Goal: Task Accomplishment & Management: Manage account settings

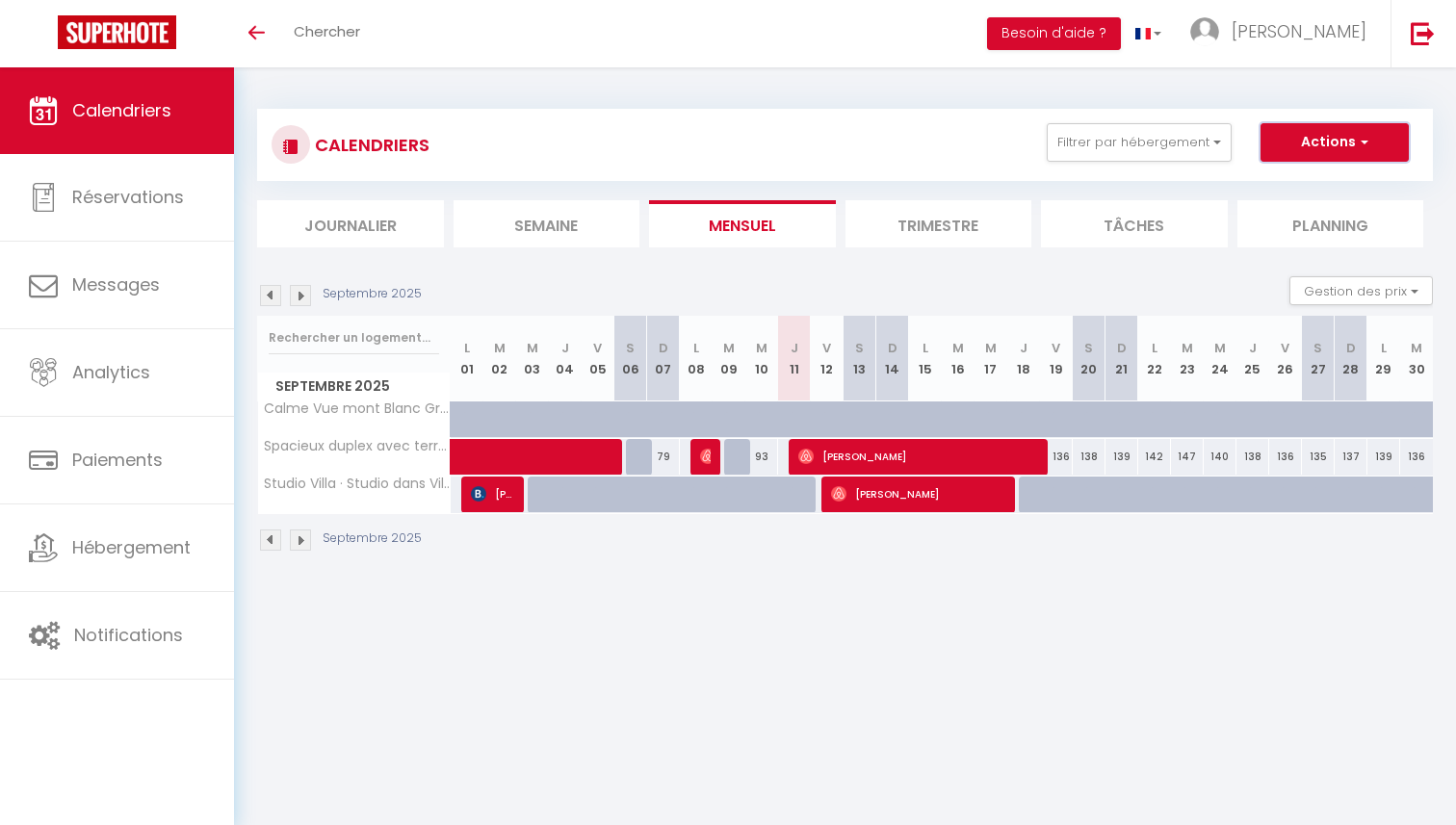
click at [1303, 135] on button "Actions" at bounding box center [1335, 142] width 148 height 39
click at [1085, 93] on div "CALENDRIERS Filtrer par hébergement Tous Spacieux duplex avec terrasse Studio […" at bounding box center [845, 330] width 1176 height 481
click at [1356, 33] on span "[PERSON_NAME]" at bounding box center [1300, 31] width 135 height 24
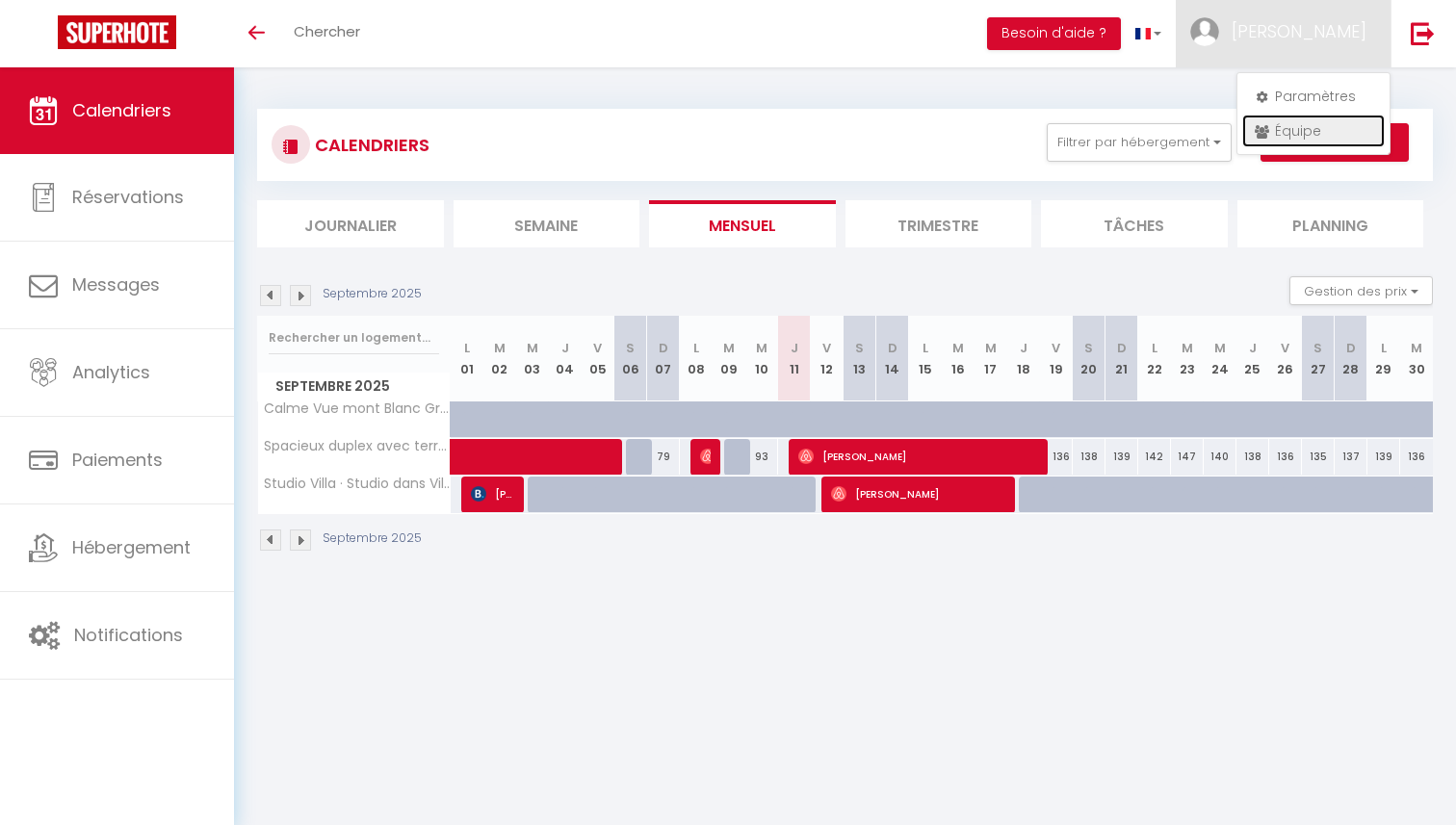
click at [1287, 127] on link "Équipe" at bounding box center [1314, 130] width 142 height 33
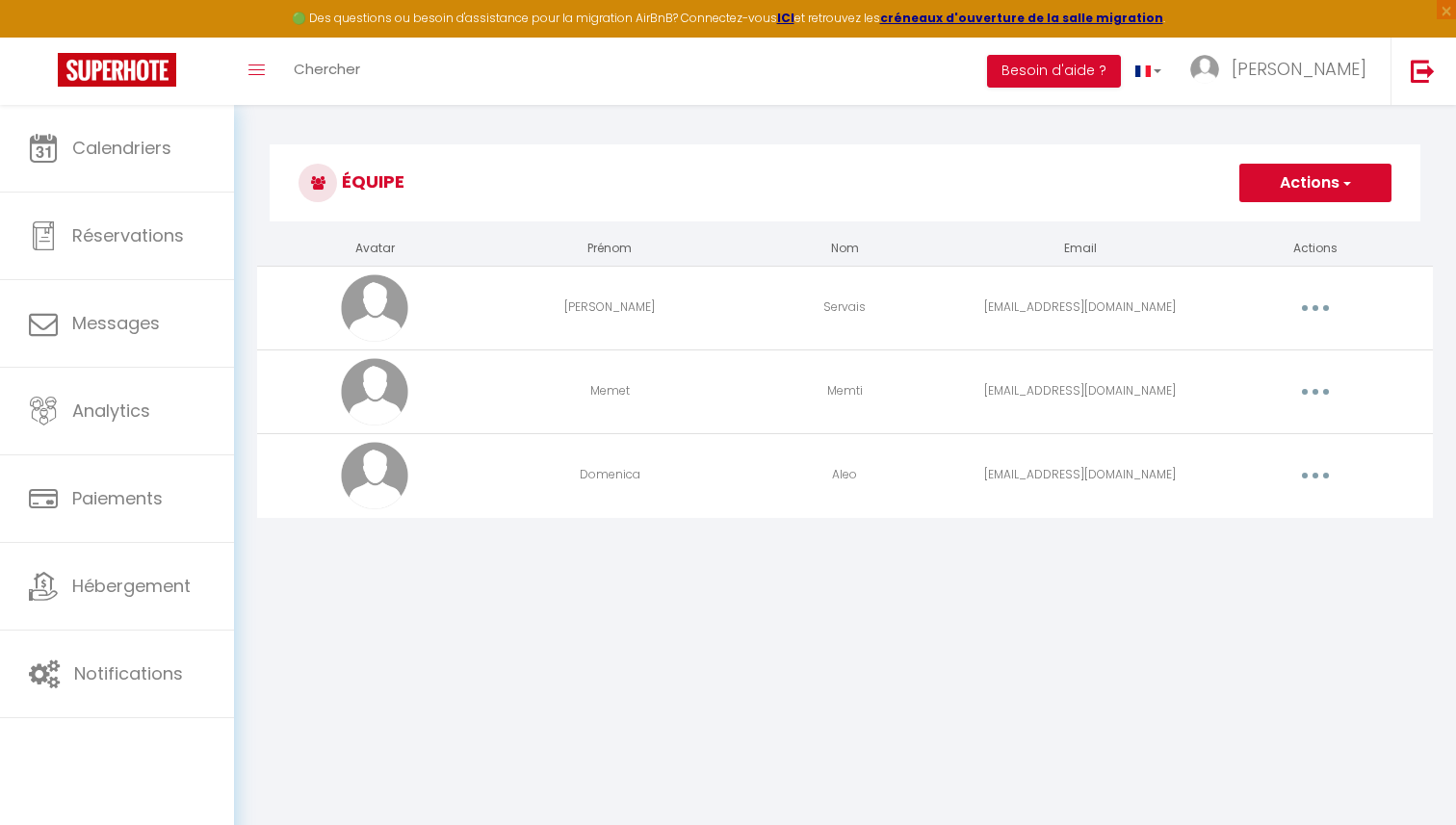
click at [1311, 476] on button "button" at bounding box center [1316, 476] width 54 height 31
click at [1266, 516] on link "Editer" at bounding box center [1265, 519] width 142 height 33
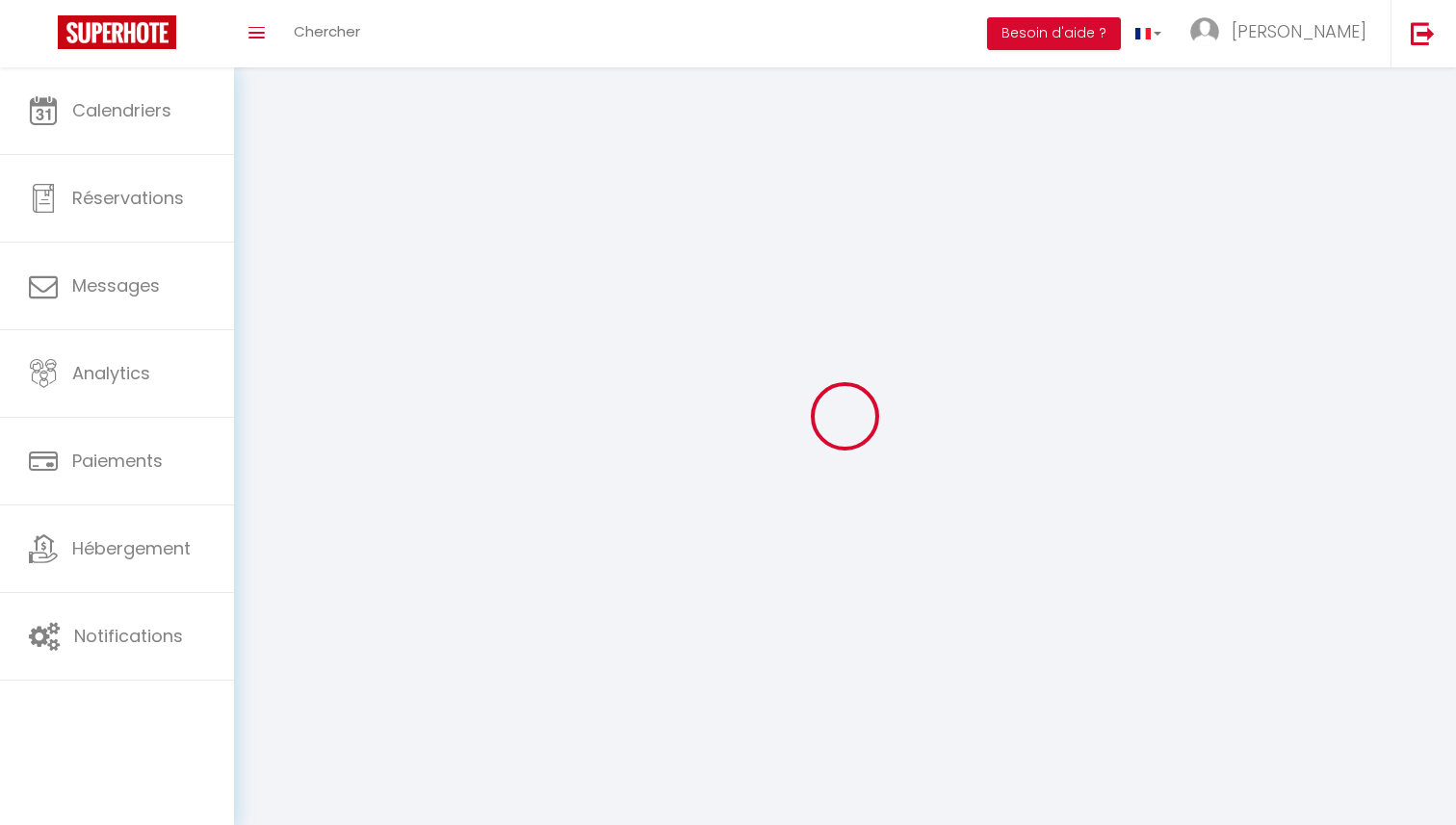
type input "Domenica"
type input "Aleo"
type input "[EMAIL_ADDRESS][DOMAIN_NAME]"
type textarea "[URL][DOMAIN_NAME]"
checkbox input "false"
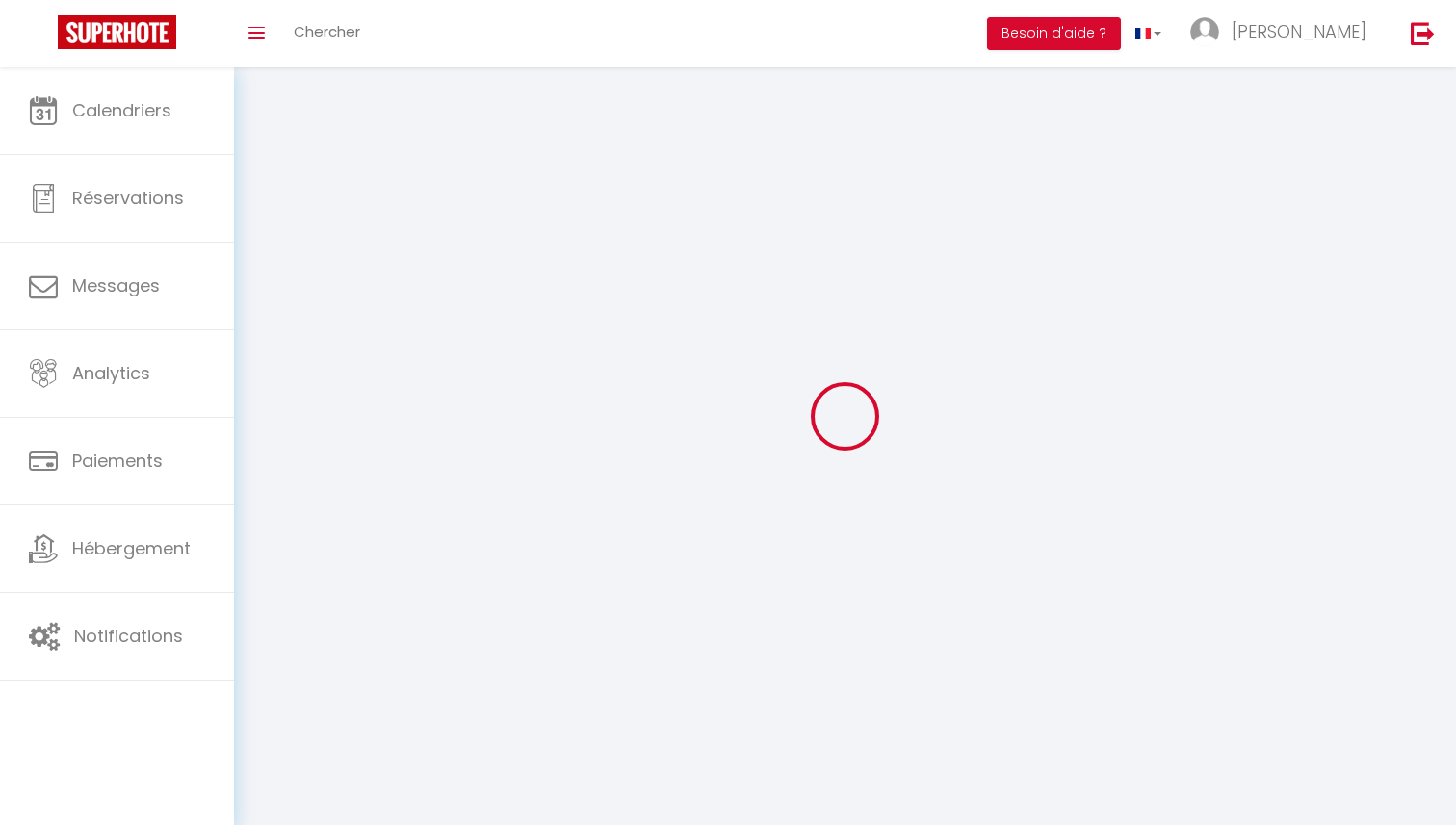
checkbox input "false"
checkbox input "true"
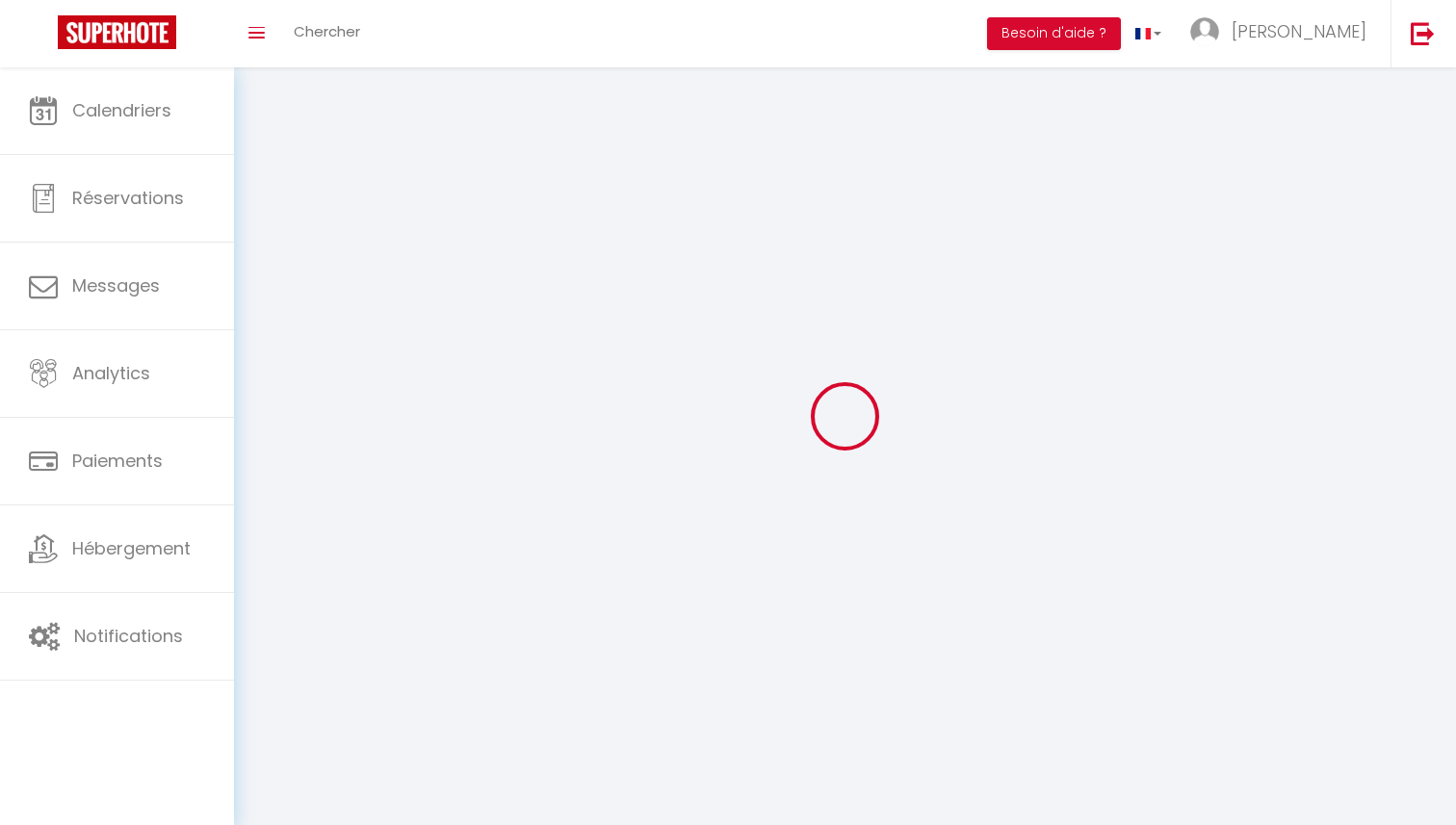
checkbox input "true"
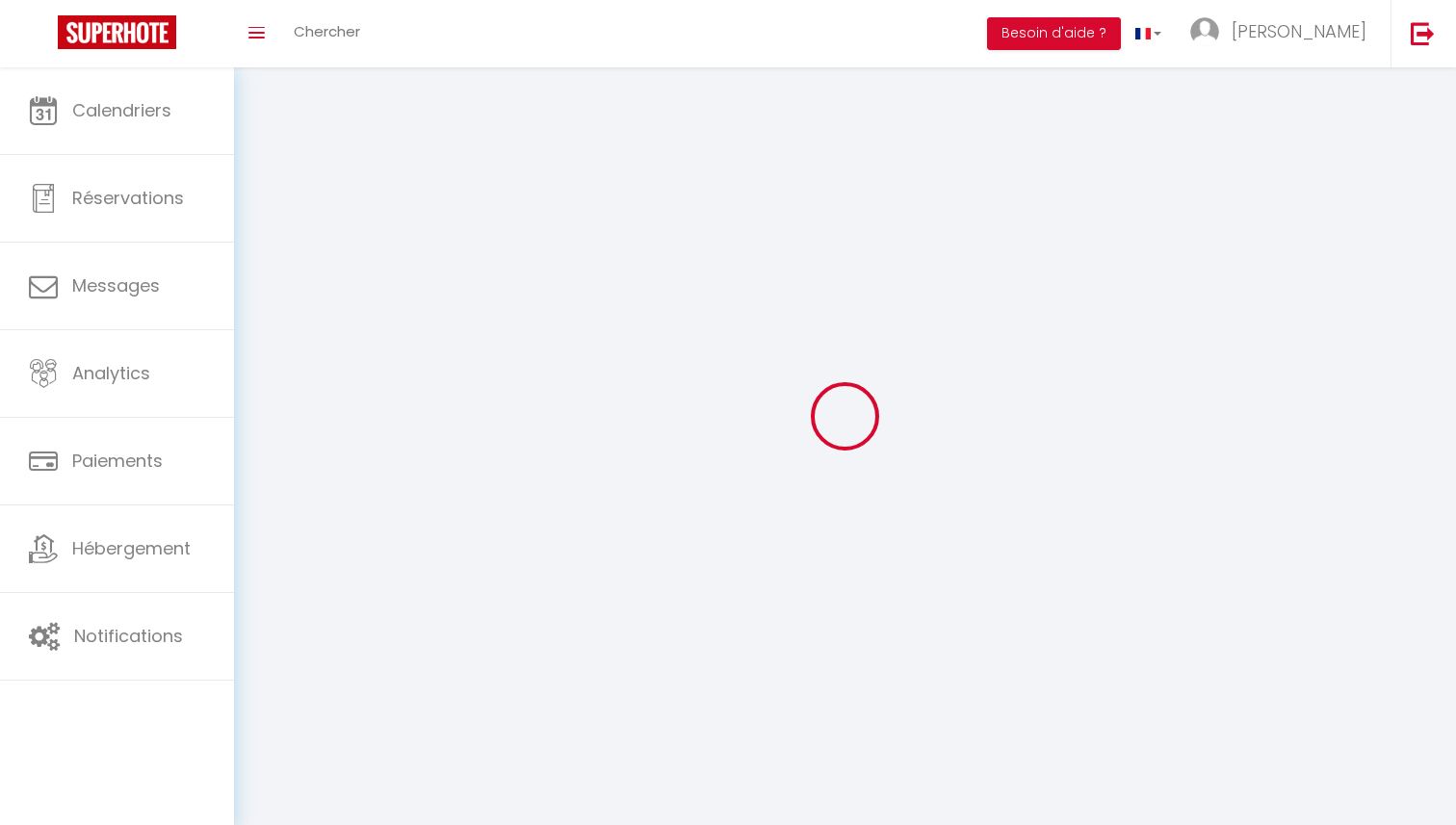
checkbox input "true"
checkbox input "false"
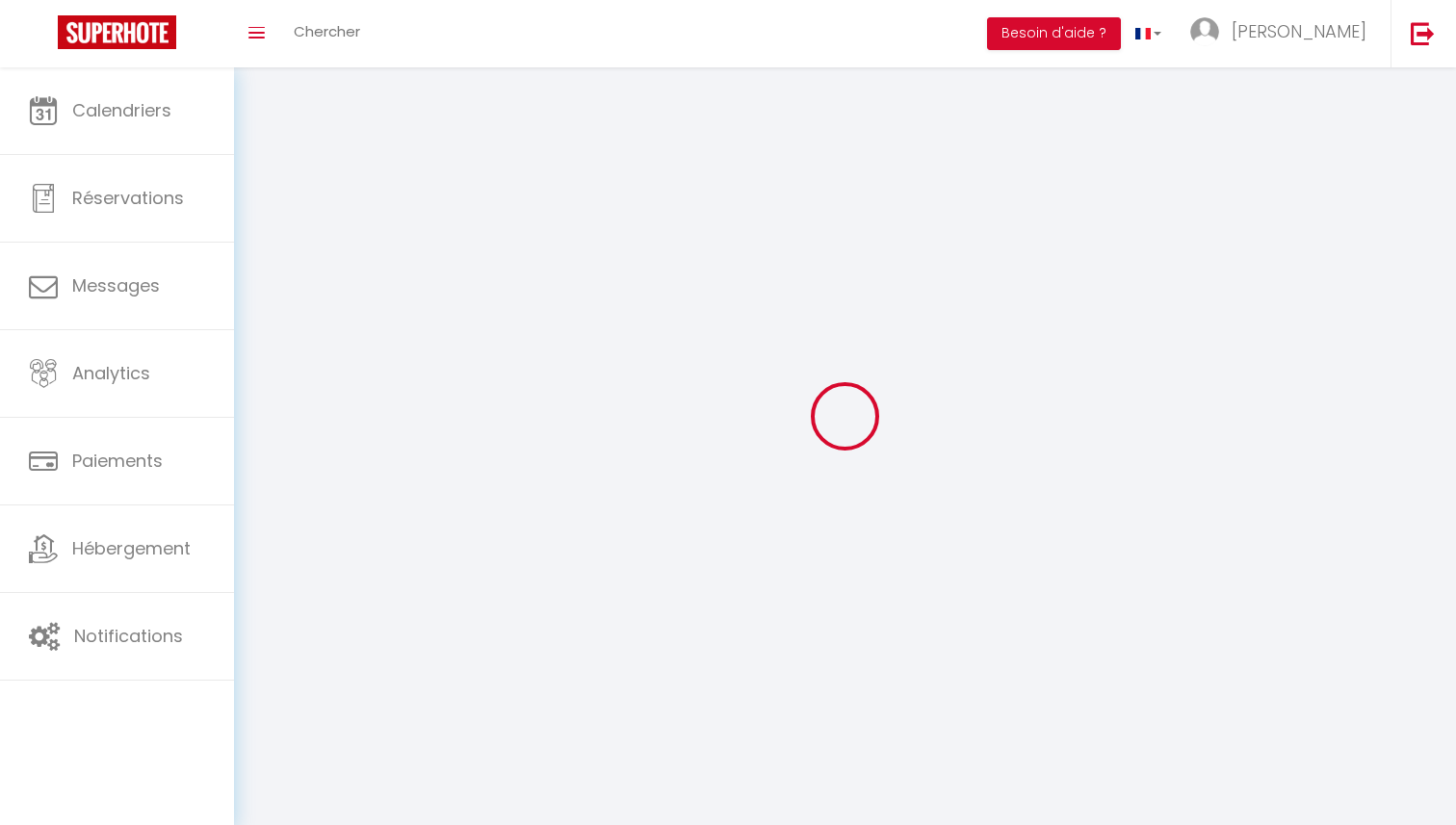
checkbox input "true"
checkbox input "false"
select select
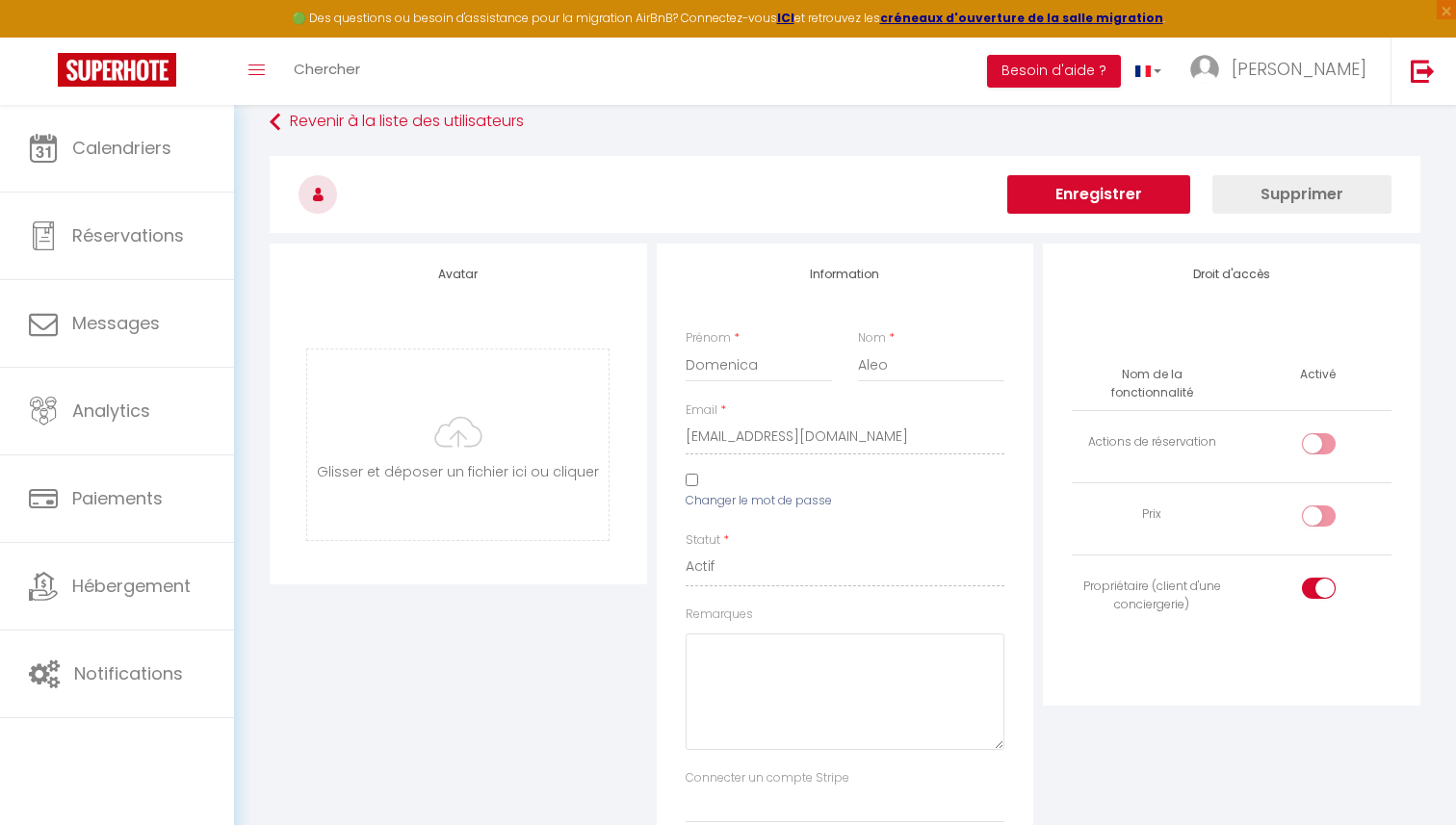
scroll to position [15, 0]
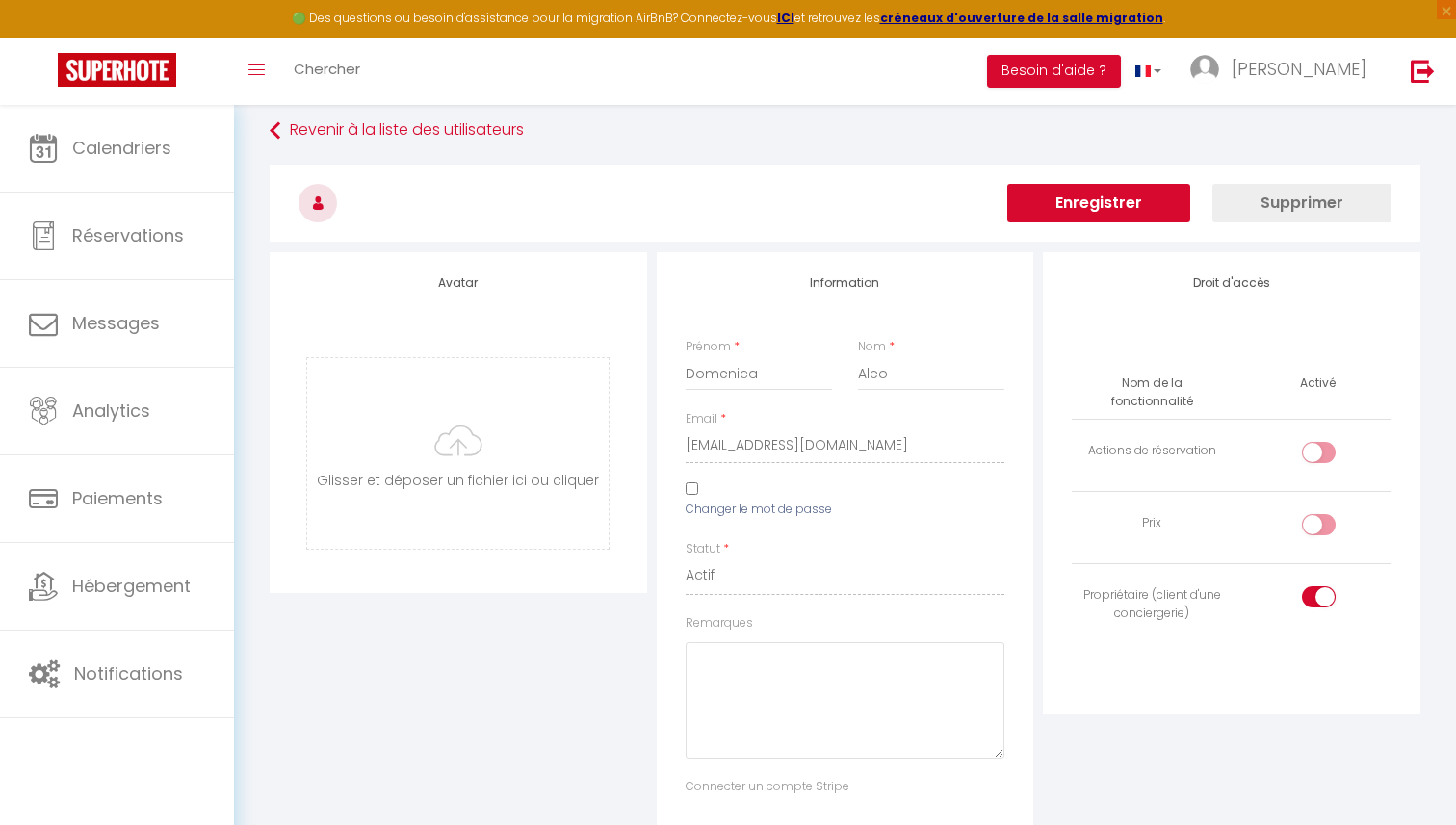
click at [691, 493] on input "Changer le mot de passe" at bounding box center [692, 489] width 13 height 13
click at [692, 492] on input "Changer le mot de passe" at bounding box center [692, 489] width 13 height 13
click at [693, 489] on input "Changer le mot de passe" at bounding box center [692, 489] width 13 height 13
checkbox input "true"
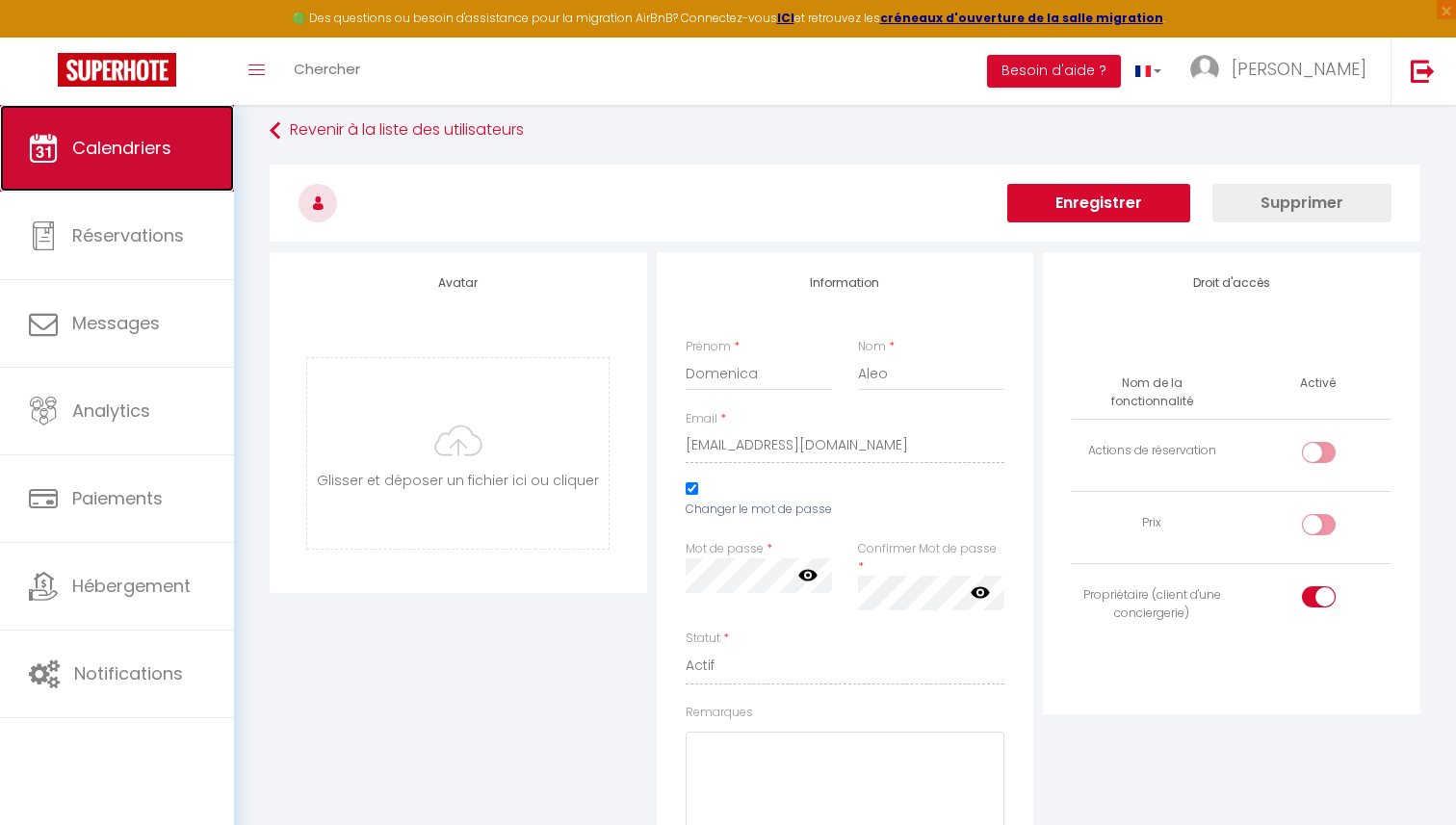
click at [144, 148] on span "Calendriers" at bounding box center [122, 147] width 100 height 24
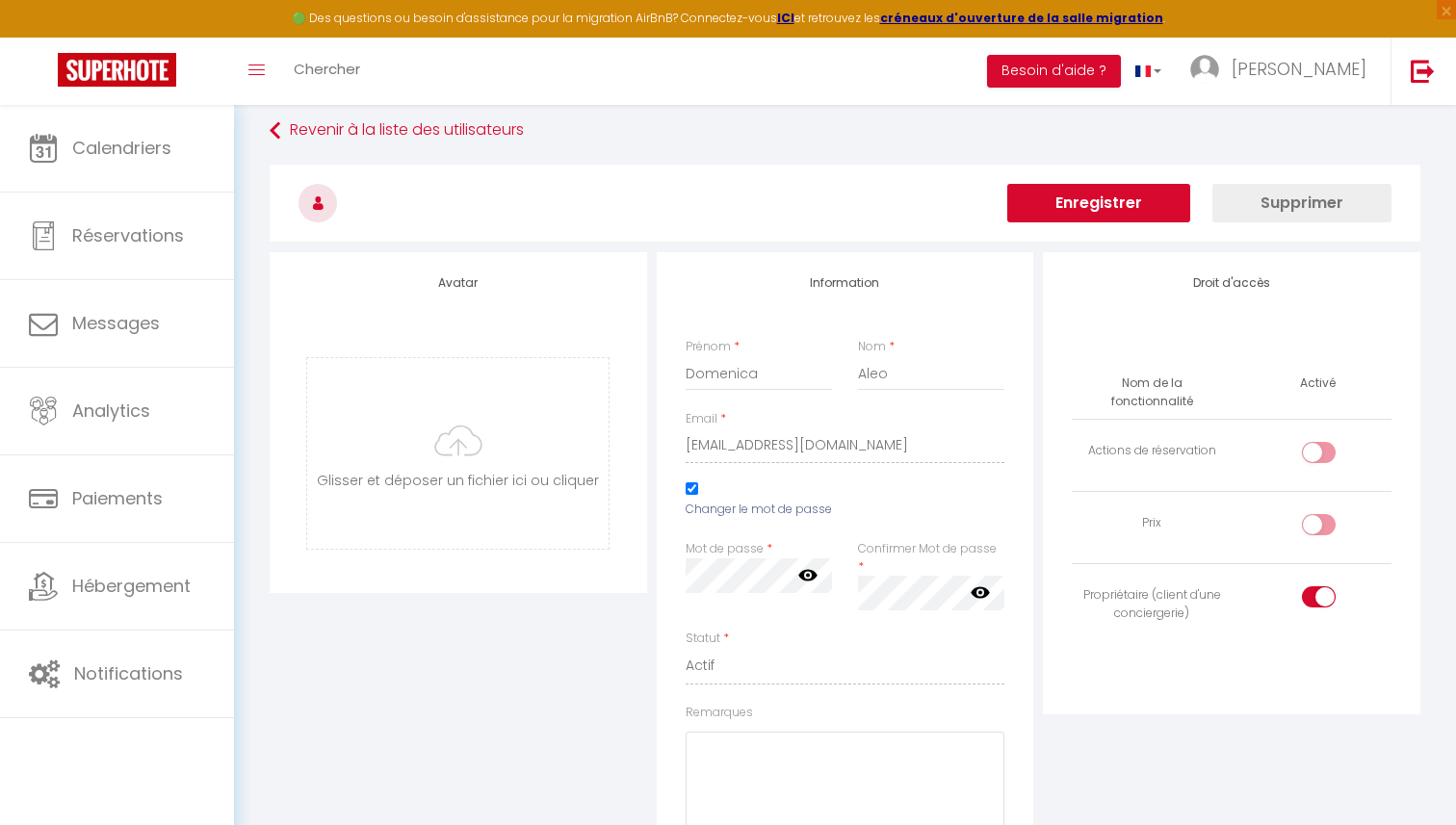
click at [566, 670] on div "Avatar [PERSON_NAME] et déposer un fichier ici ou cliquer Ooops, something wron…" at bounding box center [458, 692] width 387 height 878
click at [486, 731] on div "Avatar [PERSON_NAME] et déposer un fichier ici ou cliquer Ooops, something wron…" at bounding box center [458, 692] width 387 height 878
click at [537, 643] on div "Avatar [PERSON_NAME] et déposer un fichier ici ou cliquer Ooops, something wron…" at bounding box center [458, 692] width 387 height 878
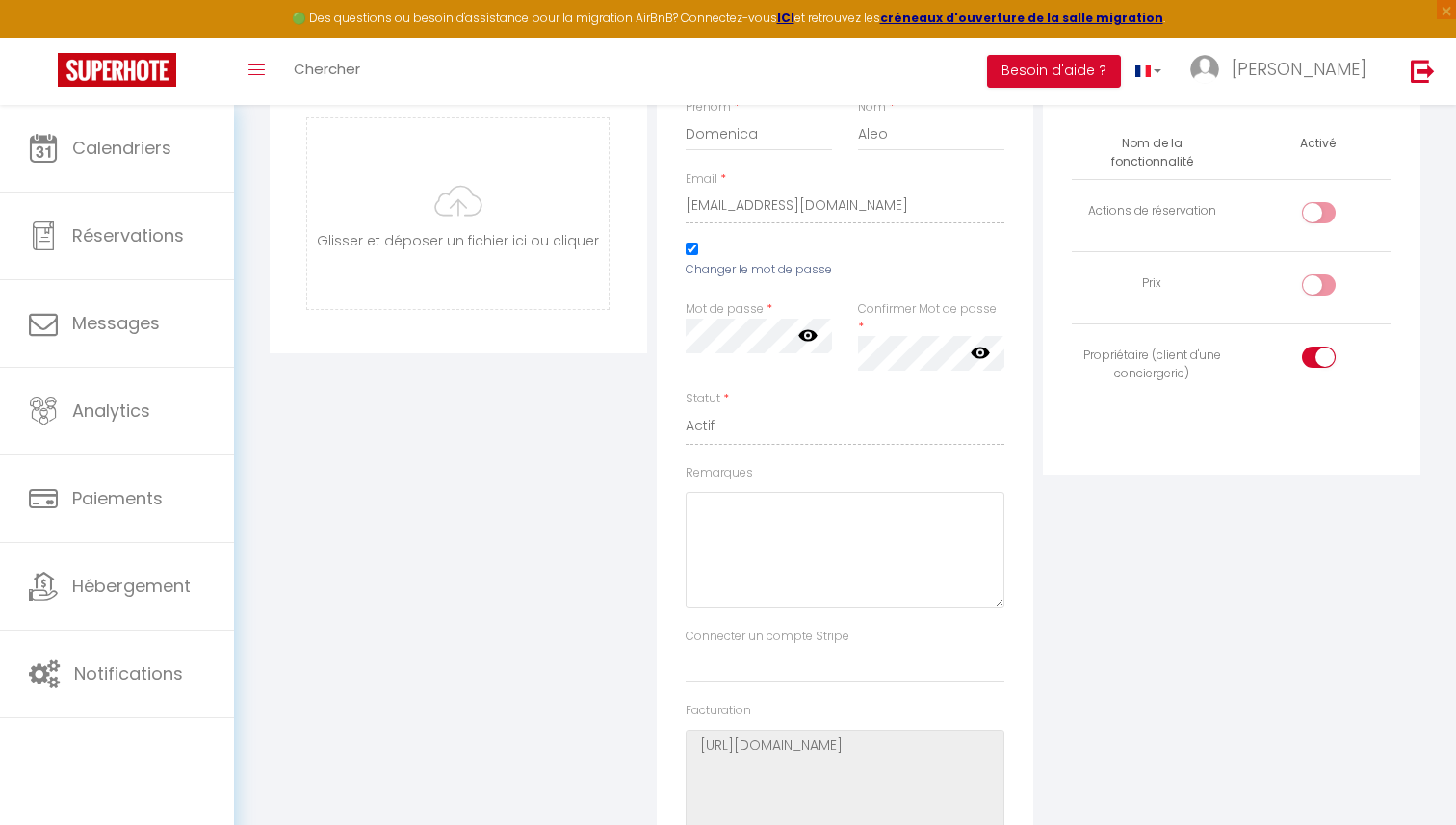
scroll to position [306, 0]
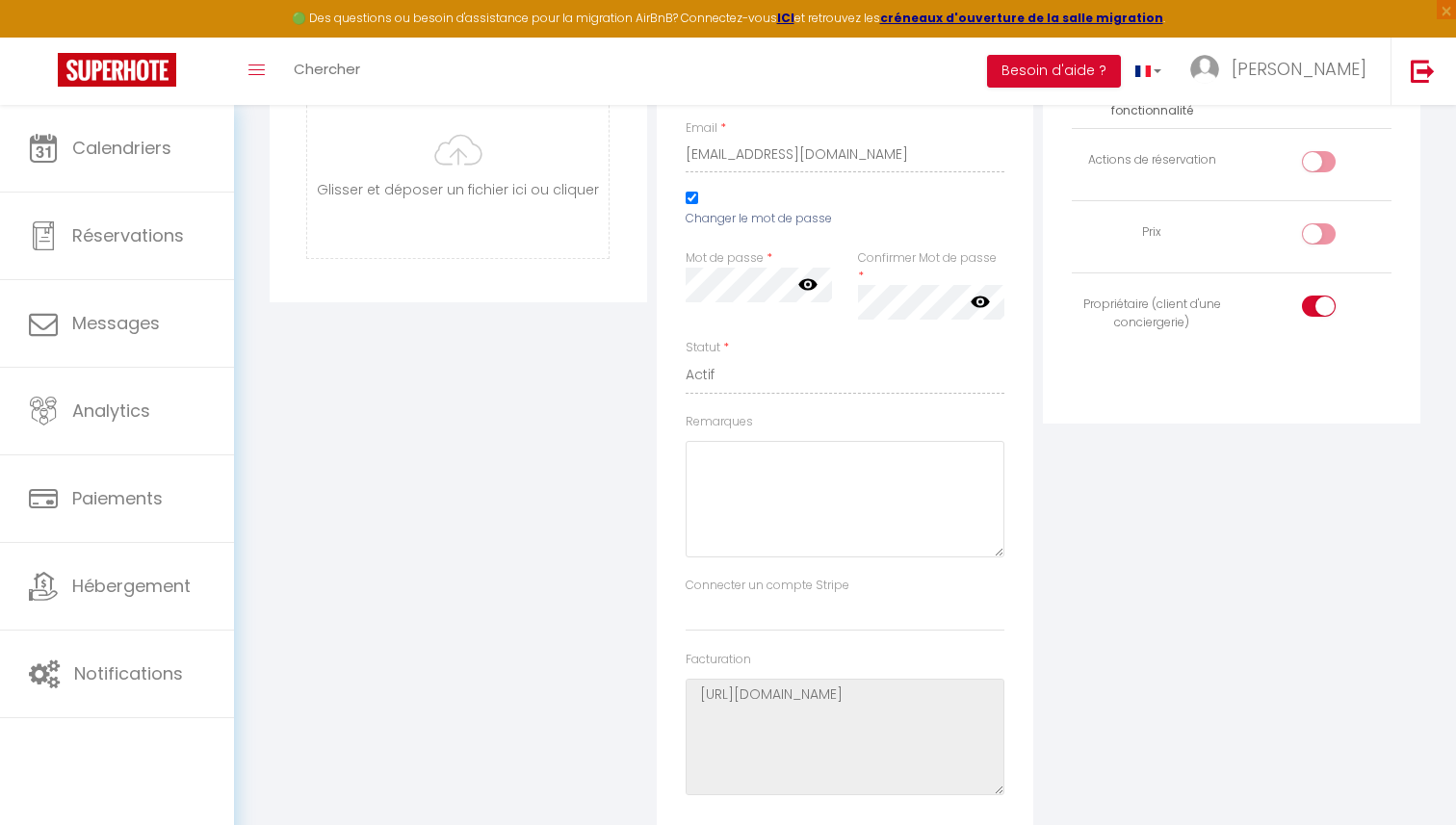
click at [566, 427] on div "Avatar [PERSON_NAME] et déposer un fichier ici ou cliquer Ooops, something wron…" at bounding box center [458, 400] width 387 height 878
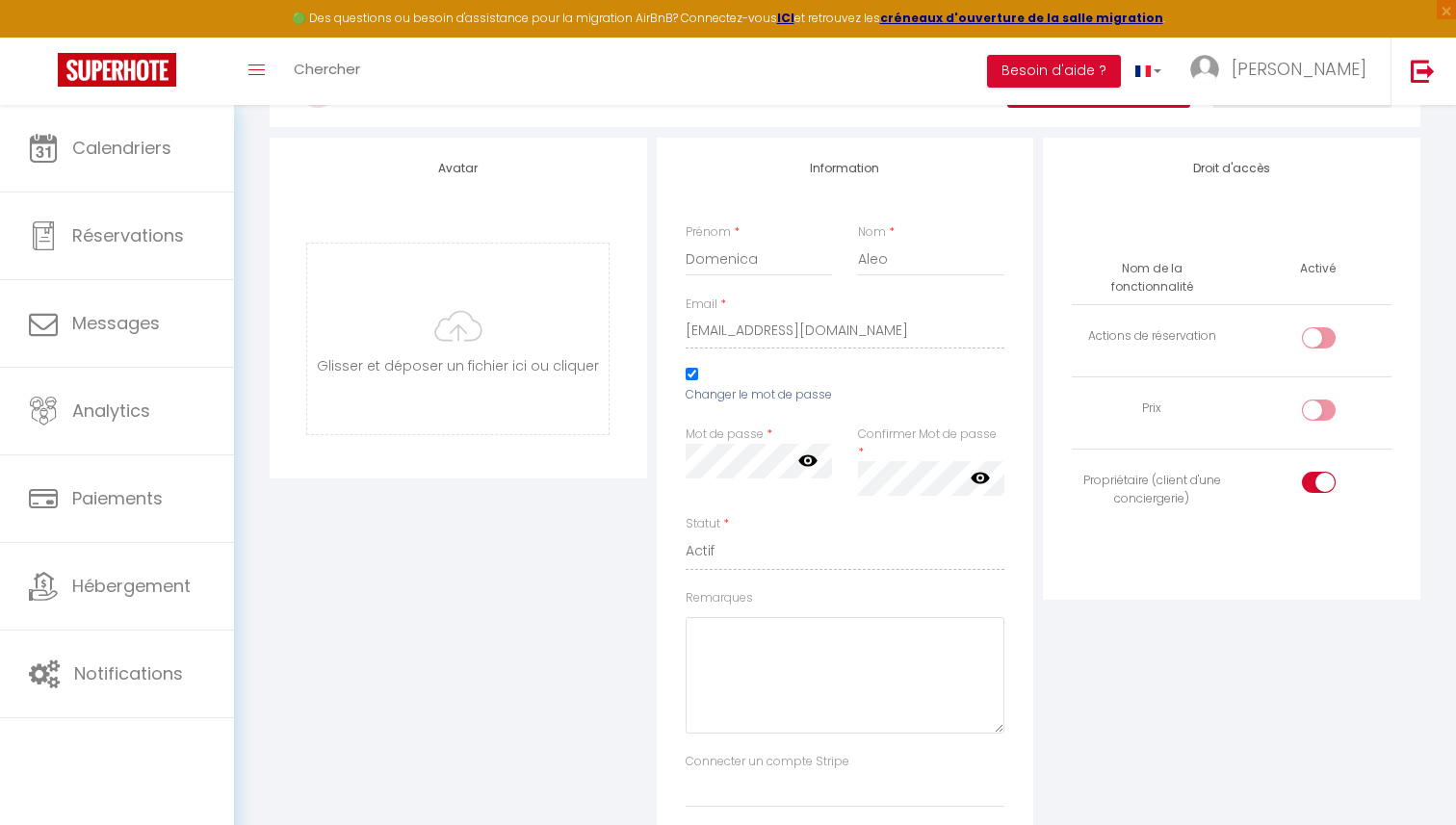
scroll to position [197, 0]
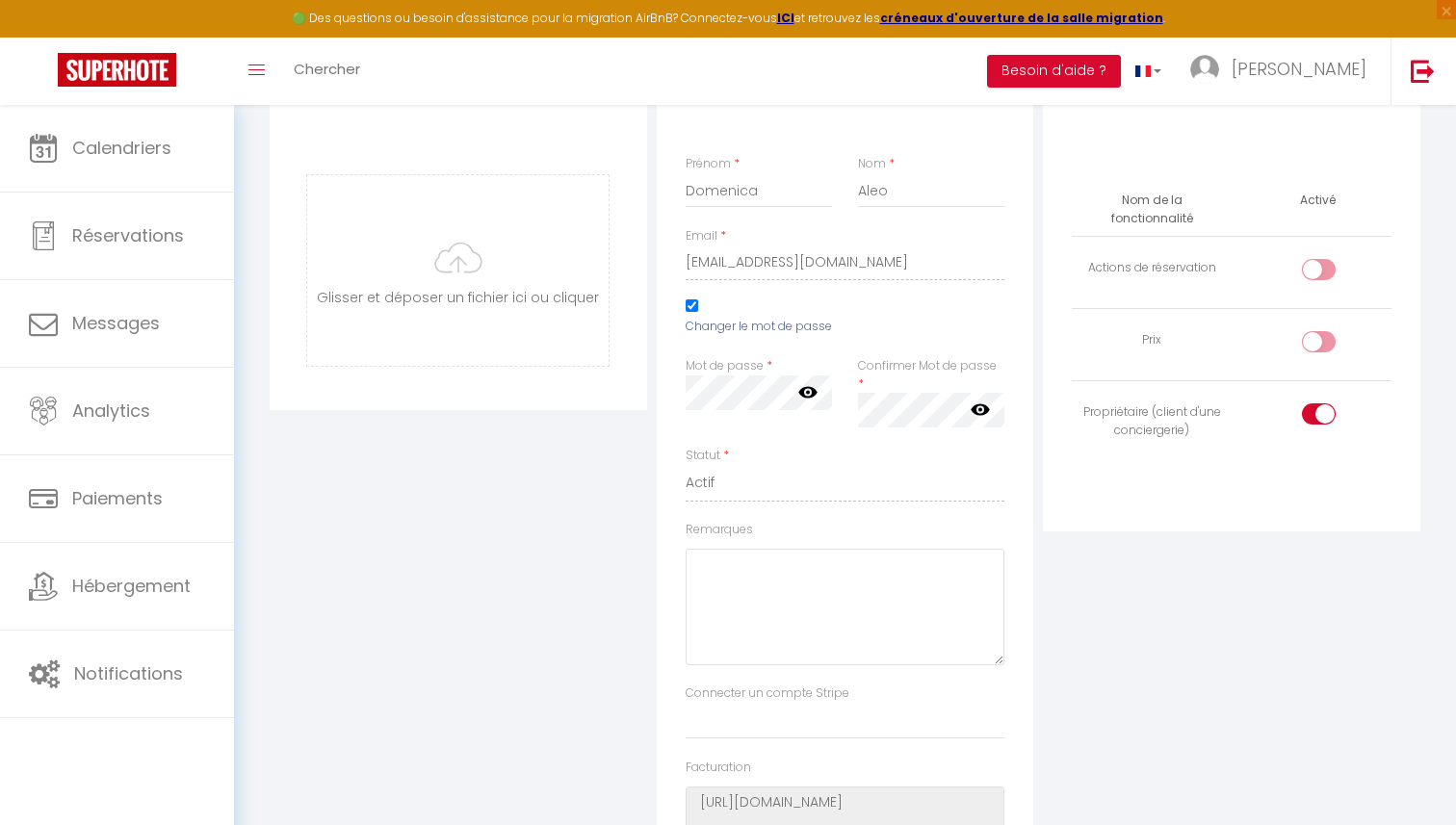
click at [810, 397] on icon at bounding box center [807, 392] width 19 height 12
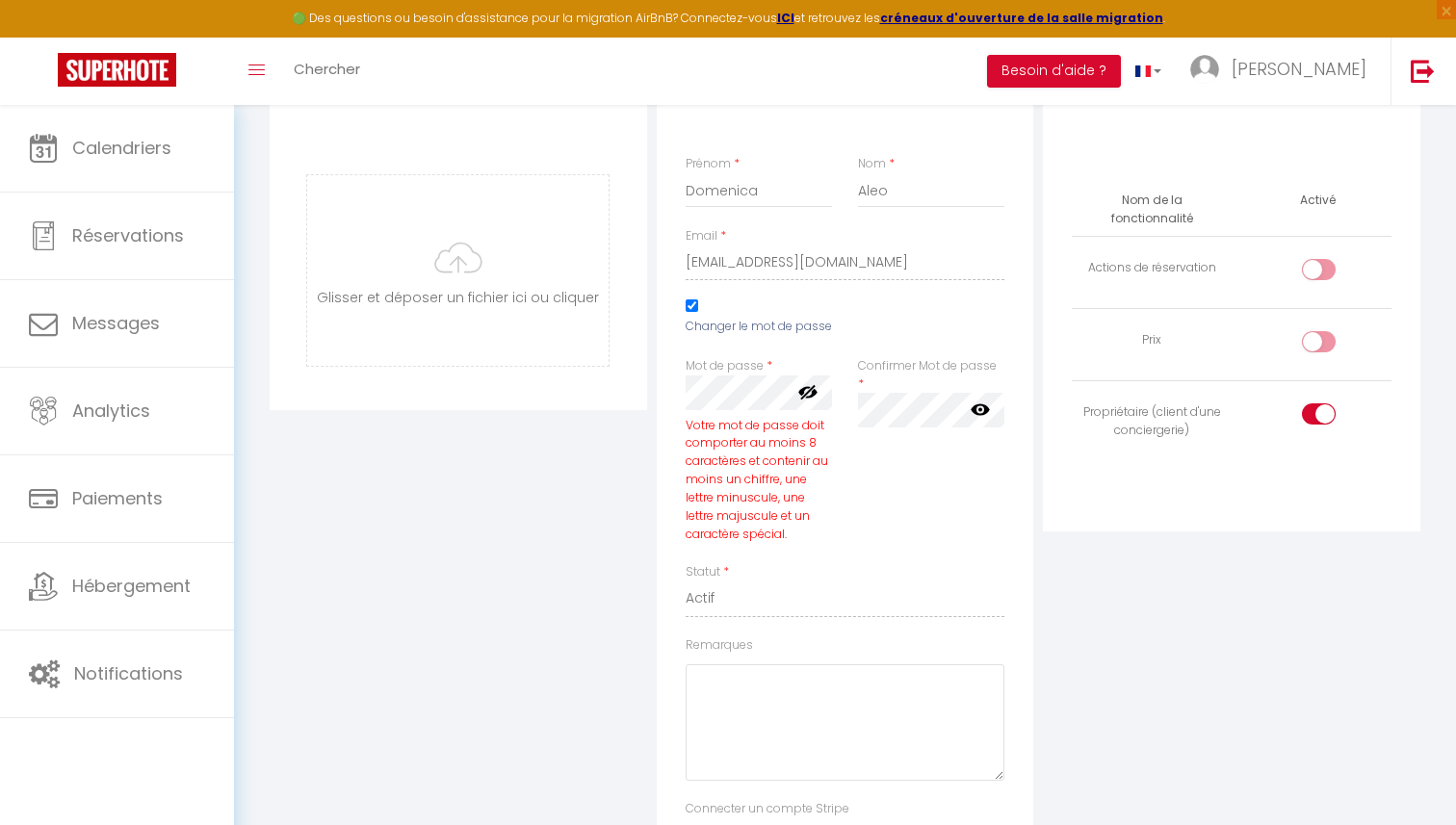
click at [752, 471] on div "Votre mot de passe doit comporter au moins 8 caractères et contenir au moins un…" at bounding box center [759, 481] width 147 height 127
drag, startPoint x: 752, startPoint y: 471, endPoint x: 778, endPoint y: 488, distance: 31.1
click at [778, 488] on div "Votre mot de passe doit comporter au moins 8 caractères et contenir au moins un…" at bounding box center [759, 481] width 147 height 127
click at [692, 498] on div "Votre mot de passe doit comporter au moins 8 caractères et contenir au moins un…" at bounding box center [759, 481] width 147 height 127
drag, startPoint x: 692, startPoint y: 498, endPoint x: 767, endPoint y: 495, distance: 75.1
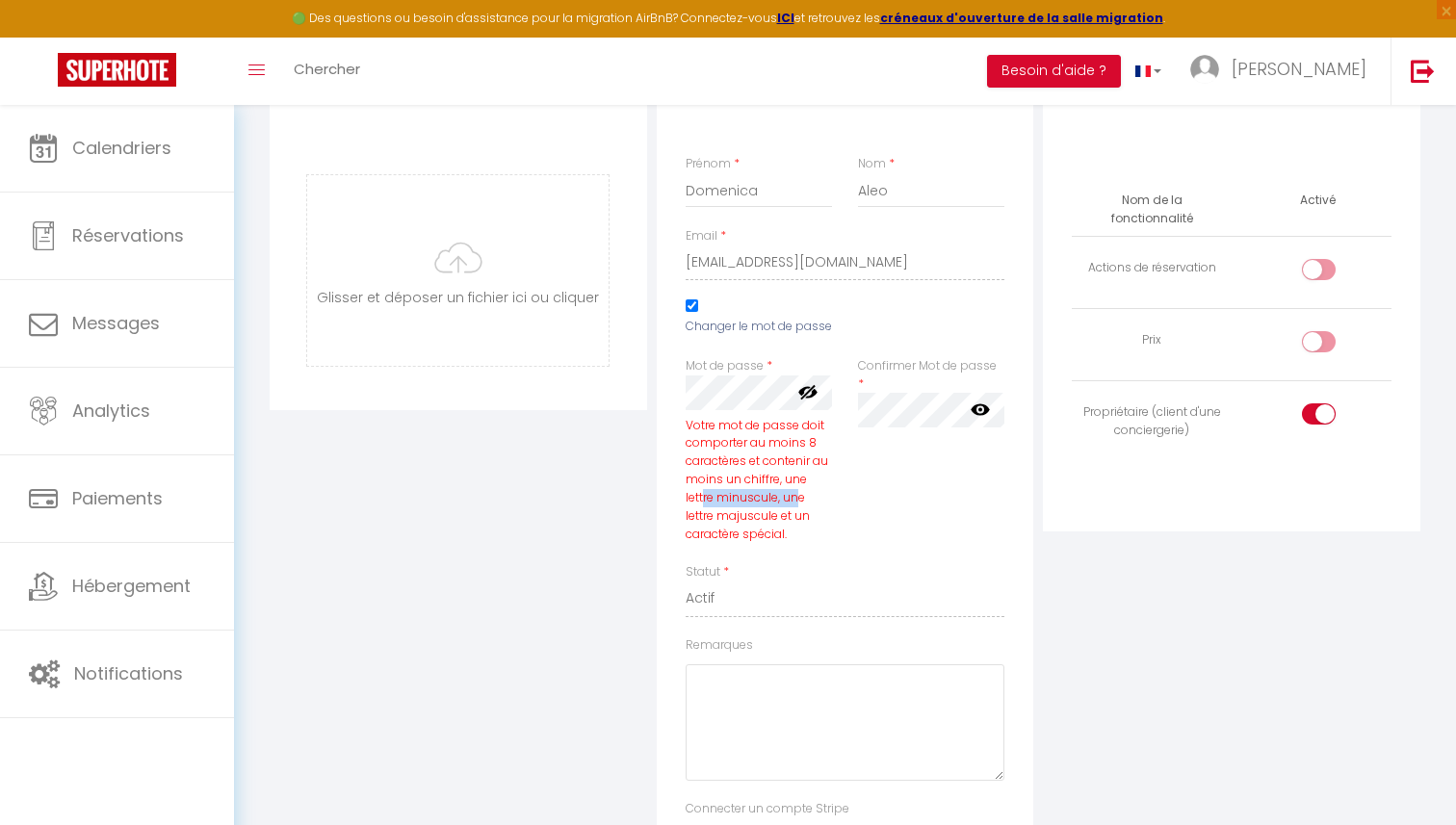
click at [767, 497] on div "Votre mot de passe doit comporter au moins 8 caractères et contenir au moins un…" at bounding box center [759, 481] width 147 height 127
click at [709, 516] on div "Votre mot de passe doit comporter au moins 8 caractères et contenir au moins un…" at bounding box center [759, 481] width 147 height 127
drag, startPoint x: 709, startPoint y: 516, endPoint x: 794, endPoint y: 516, distance: 85.0
click at [794, 516] on div "Votre mot de passe doit comporter au moins 8 caractères et contenir au moins un…" at bounding box center [759, 481] width 147 height 127
click at [863, 385] on div "Mot de passe * Votre mot de passe doit comporter au moins 8 caractères et conte…" at bounding box center [846, 460] width 344 height 206
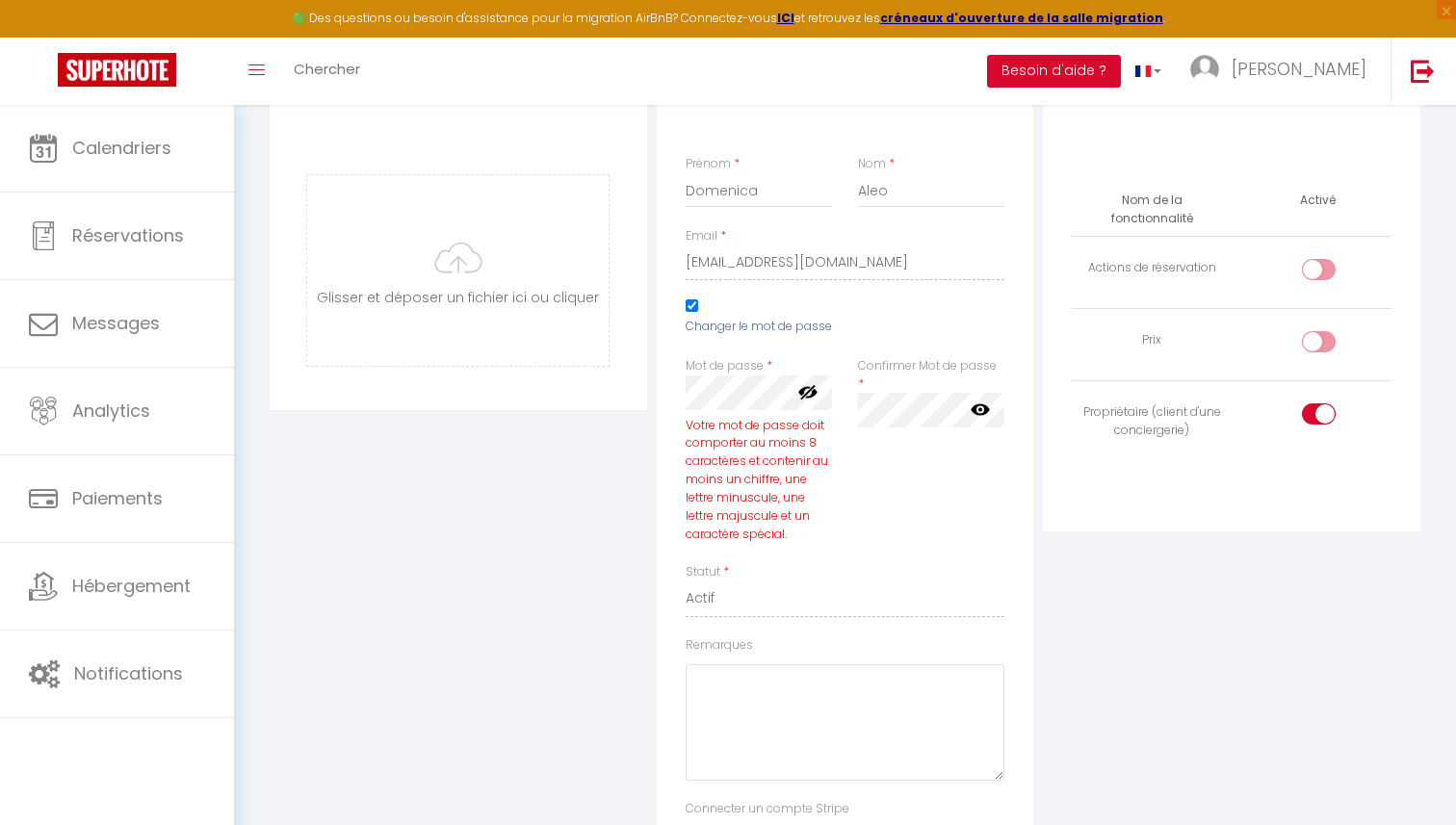
click at [821, 528] on div "Votre mot de passe doit comporter au moins 8 caractères et contenir au moins un…" at bounding box center [759, 481] width 147 height 127
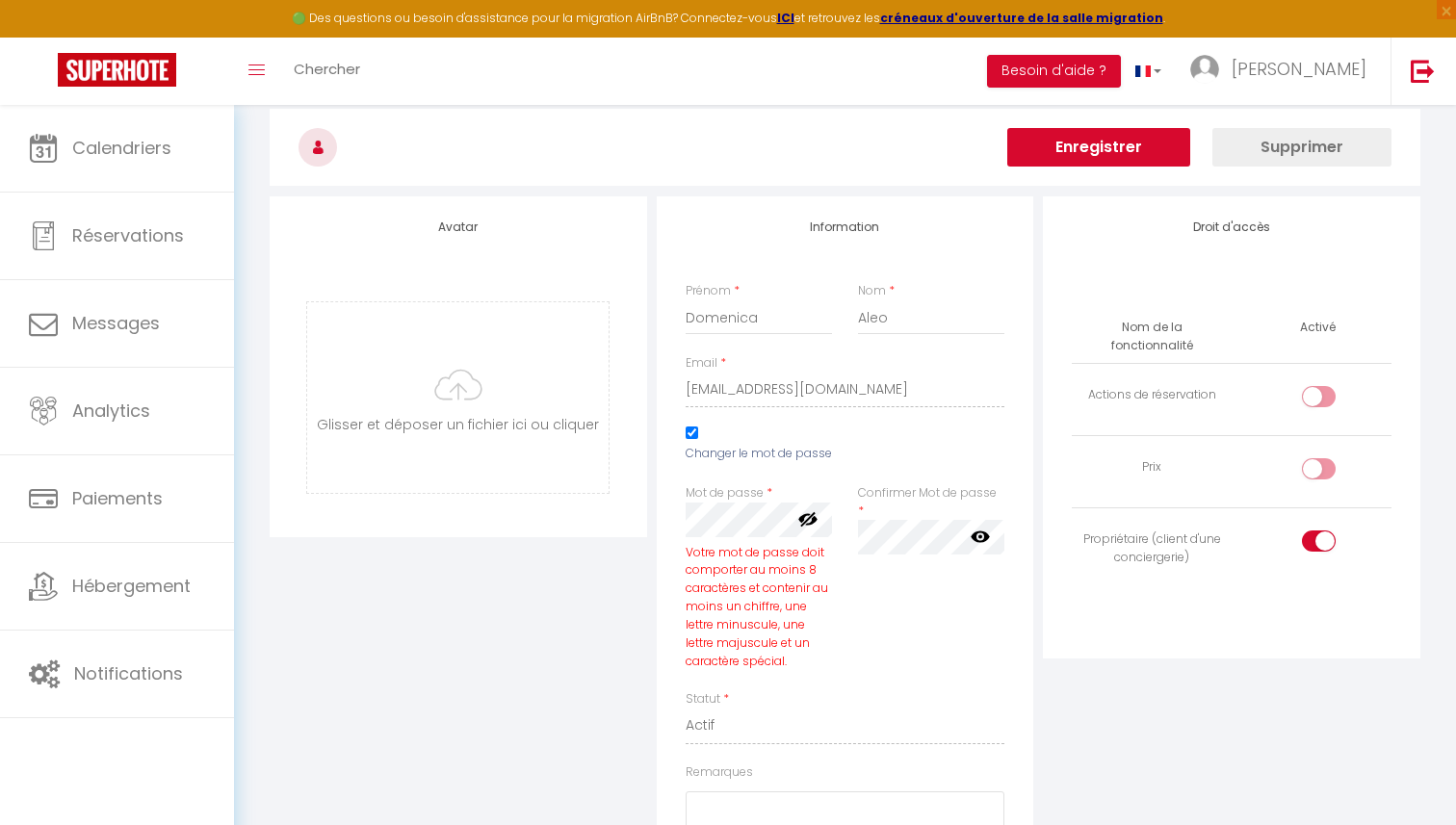
scroll to position [63, 0]
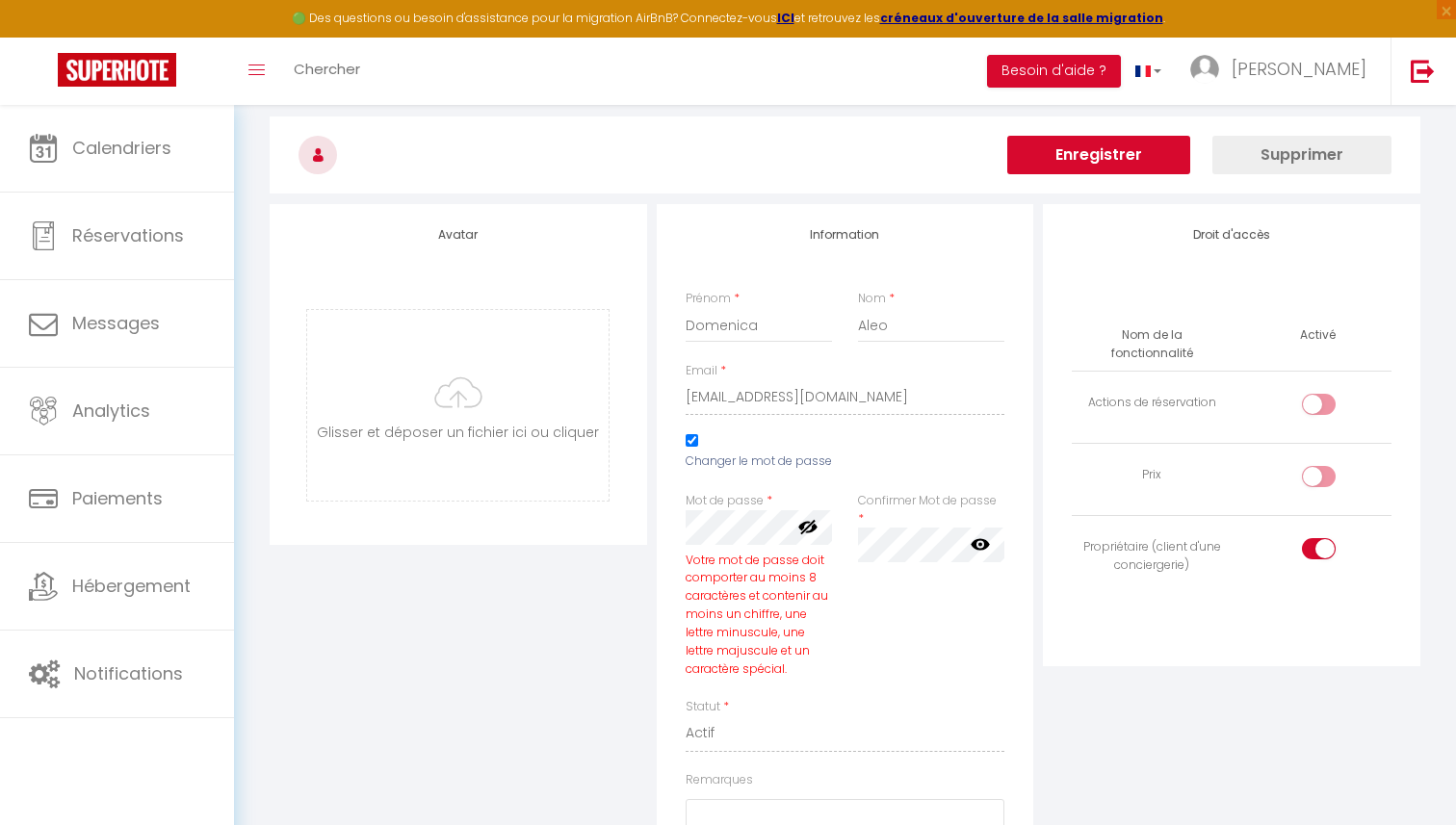
click at [1058, 164] on button "Enregistrer" at bounding box center [1099, 154] width 183 height 39
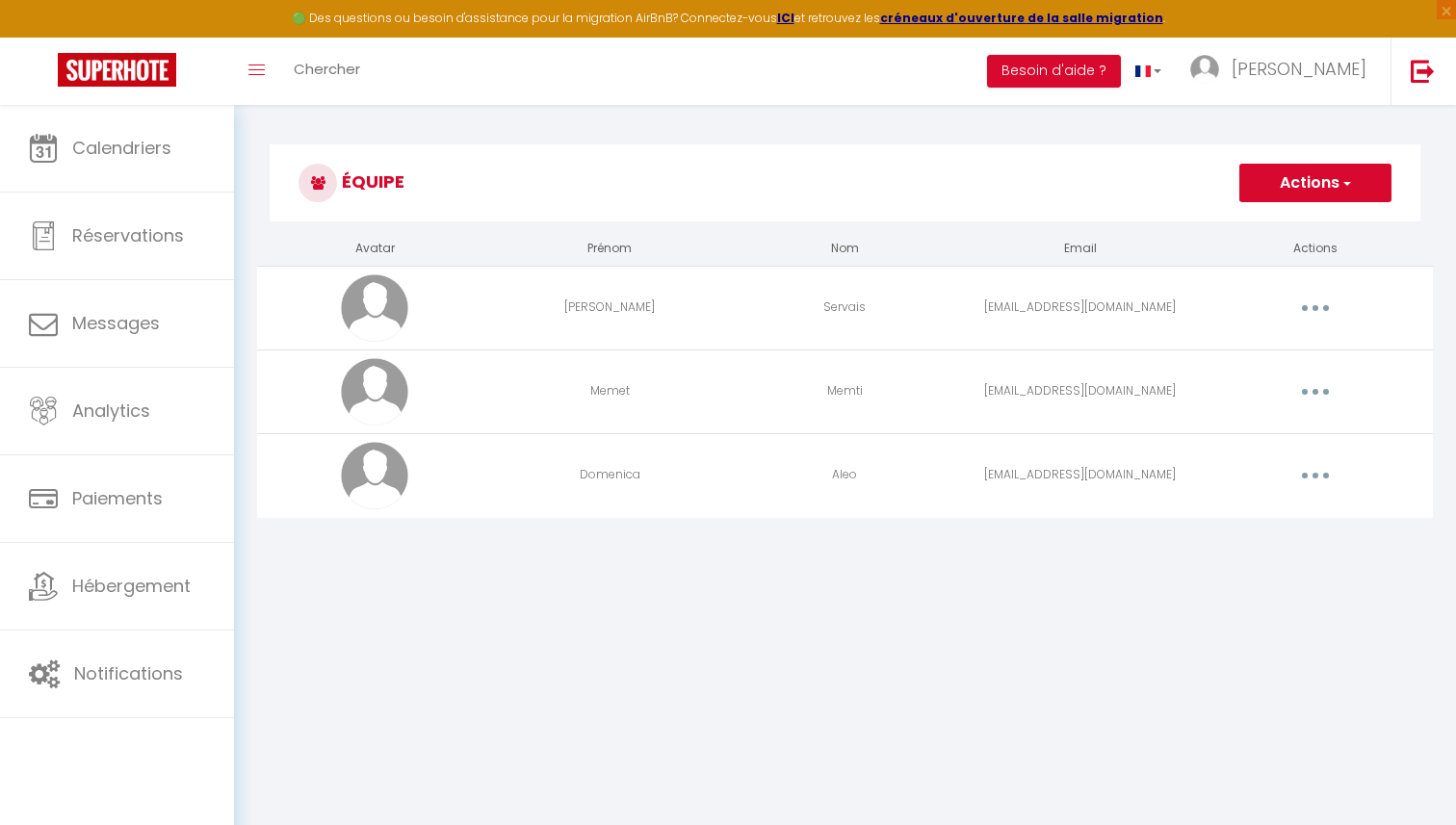
click at [1334, 482] on button "button" at bounding box center [1316, 476] width 54 height 31
click at [1262, 515] on link "Editer" at bounding box center [1265, 519] width 142 height 33
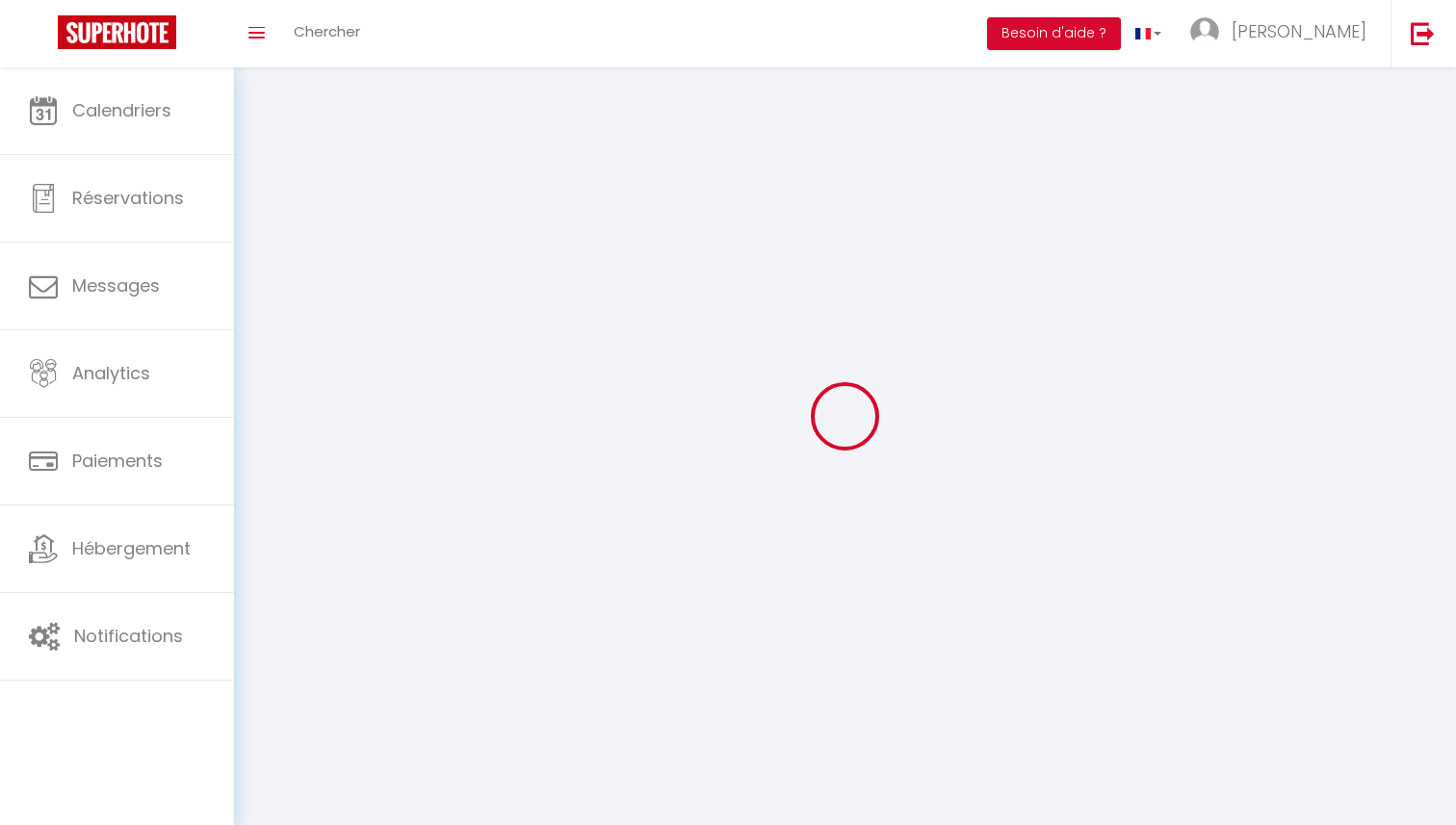
type input "Domenica"
type input "Aleo"
type input "[EMAIL_ADDRESS][DOMAIN_NAME]"
type textarea "[URL][DOMAIN_NAME]"
checkbox input "false"
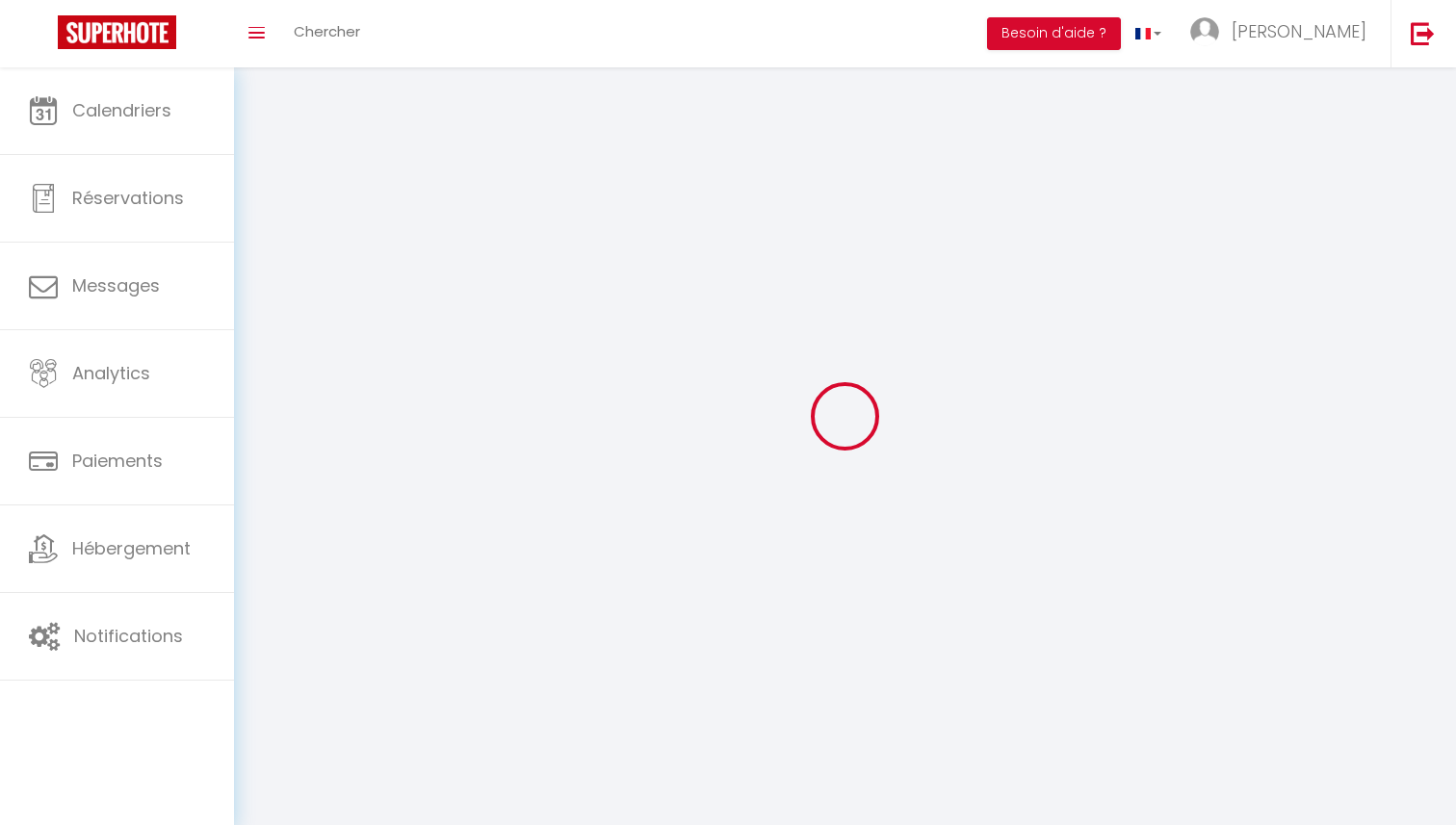
checkbox input "false"
checkbox input "true"
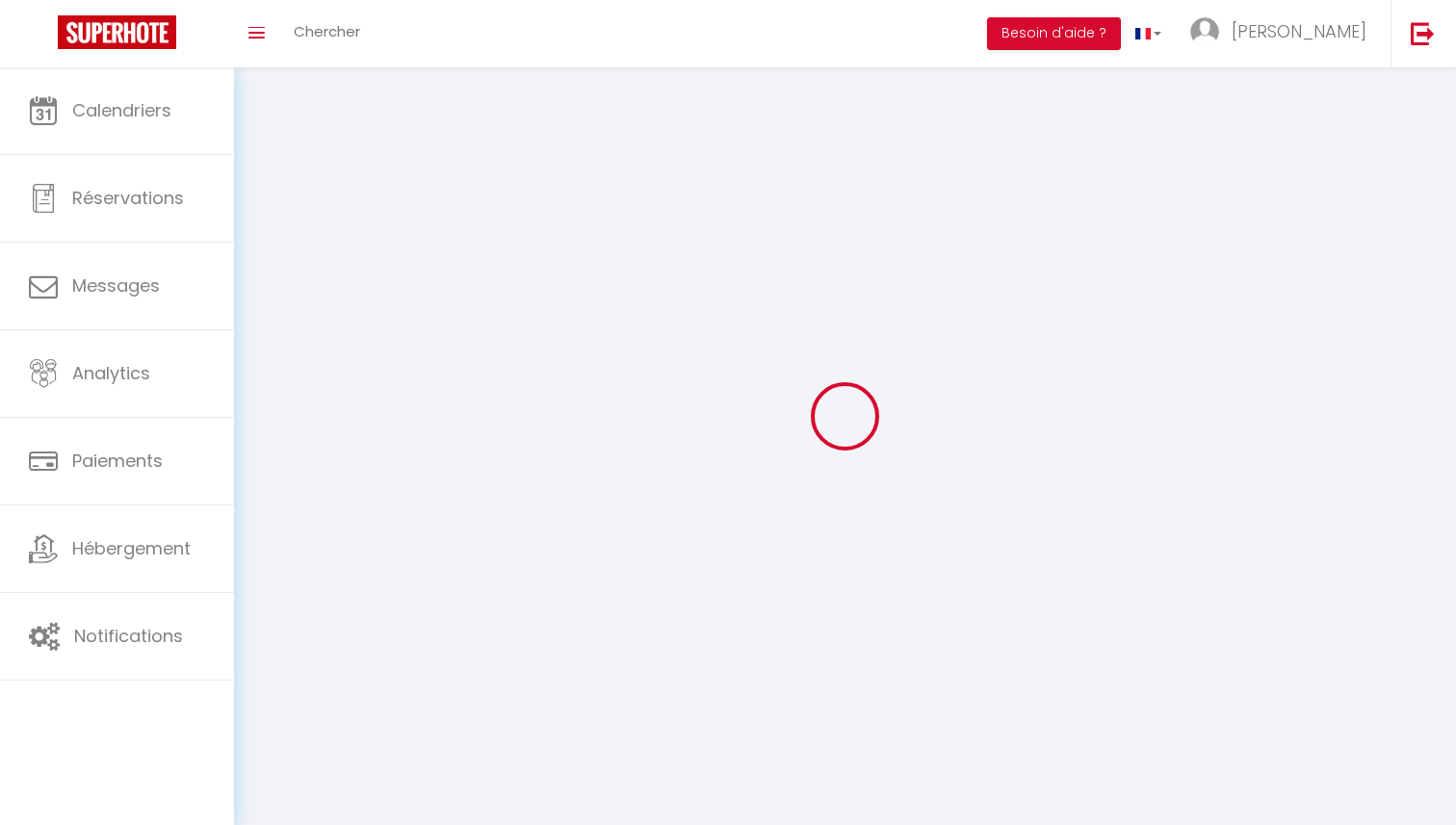
checkbox input "true"
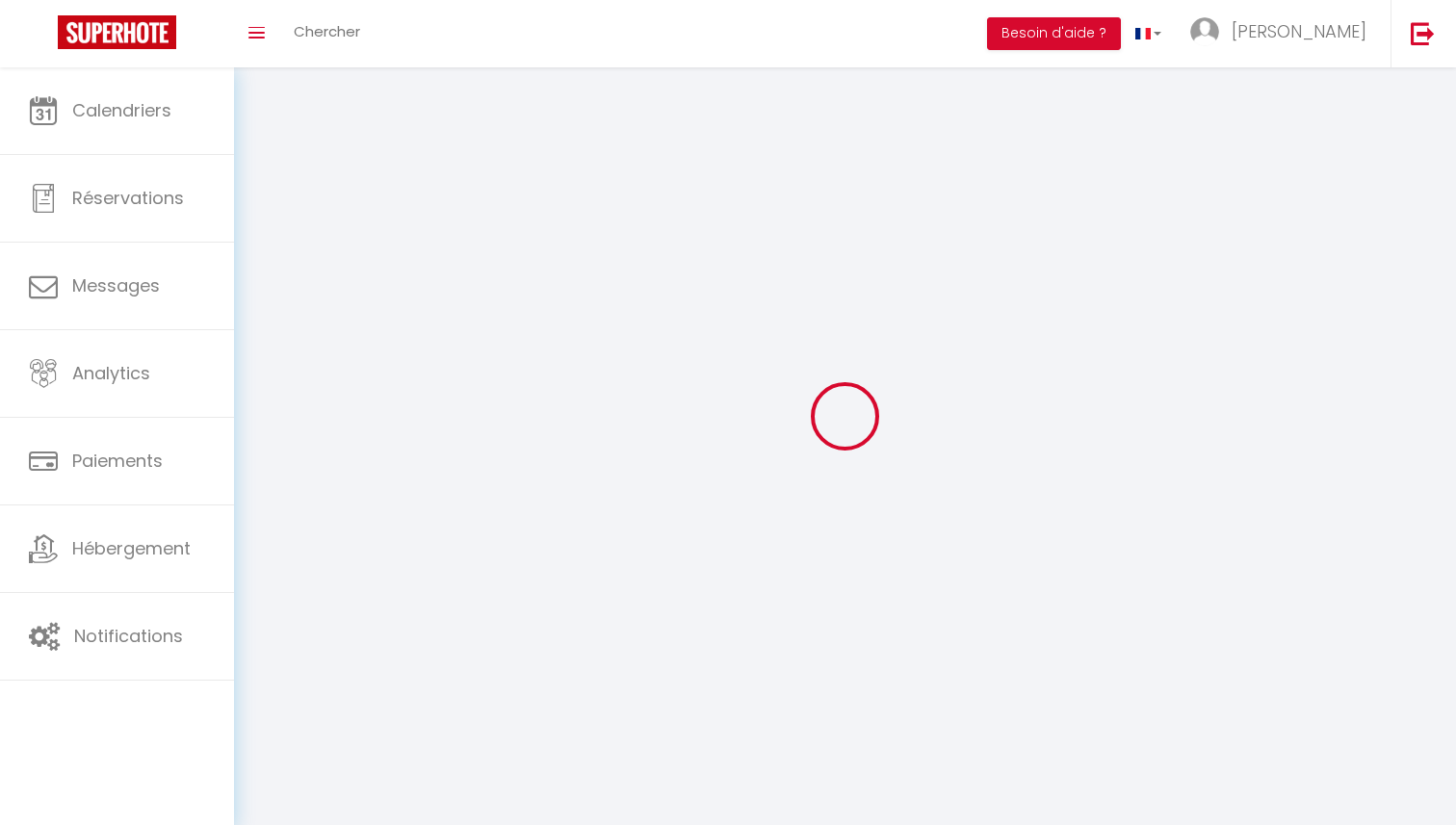
checkbox input "true"
checkbox input "false"
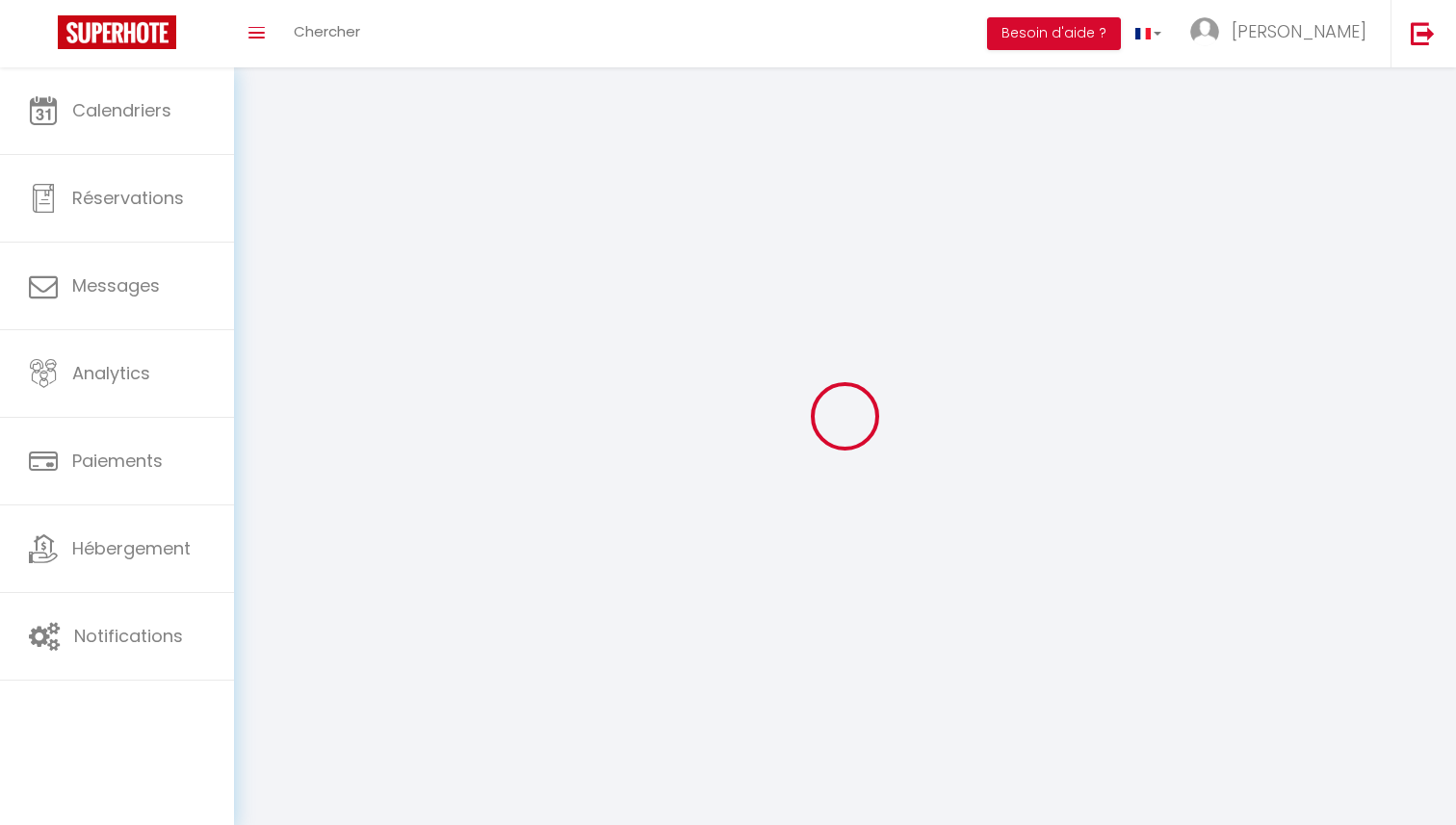
checkbox input "true"
checkbox input "false"
select select
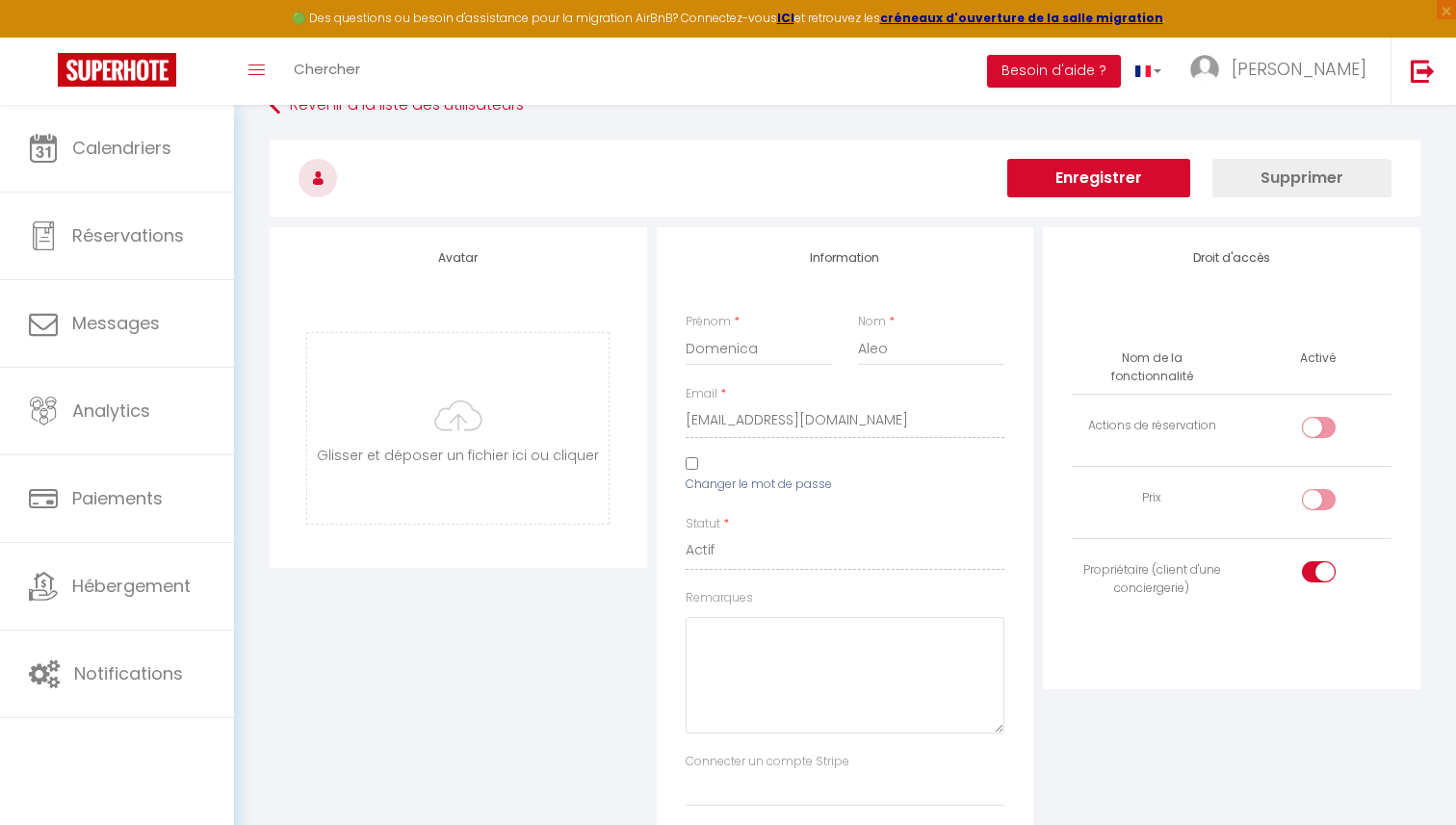
scroll to position [43, 0]
